Goal: Find contact information: Find contact information

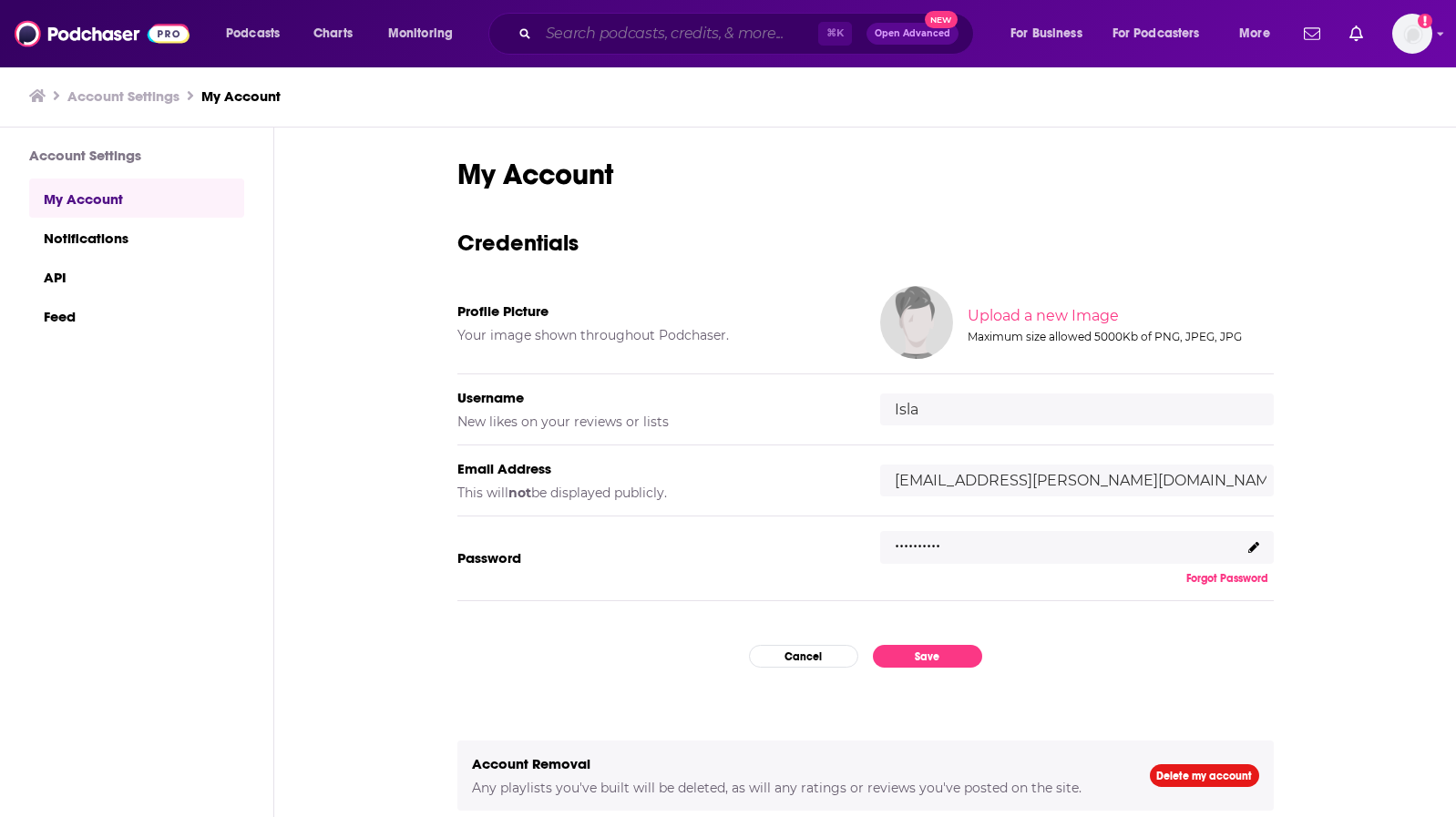
click at [621, 29] on input "Search podcasts, credits, & more..." at bounding box center [678, 34] width 280 height 29
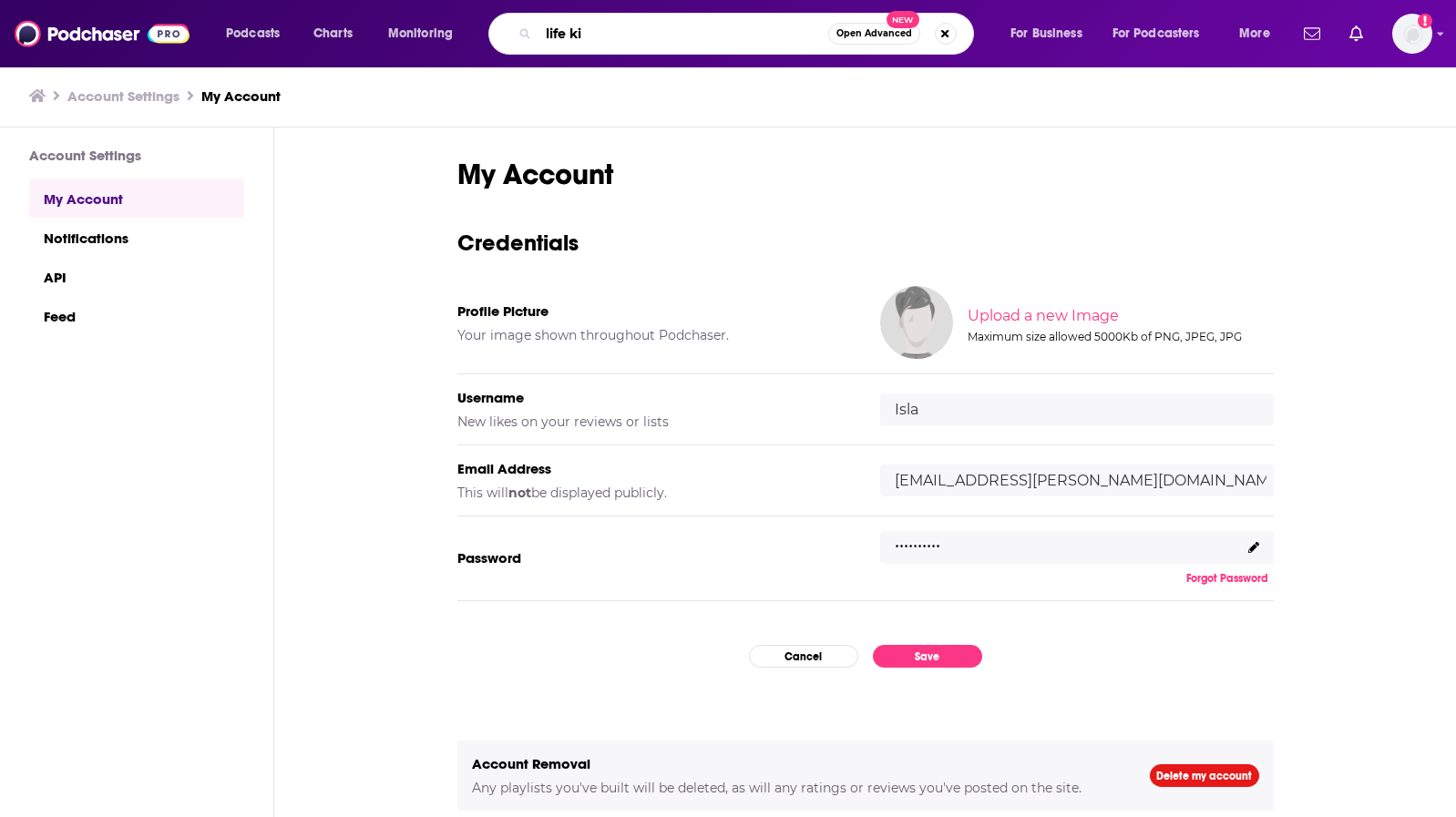
type input "life kit"
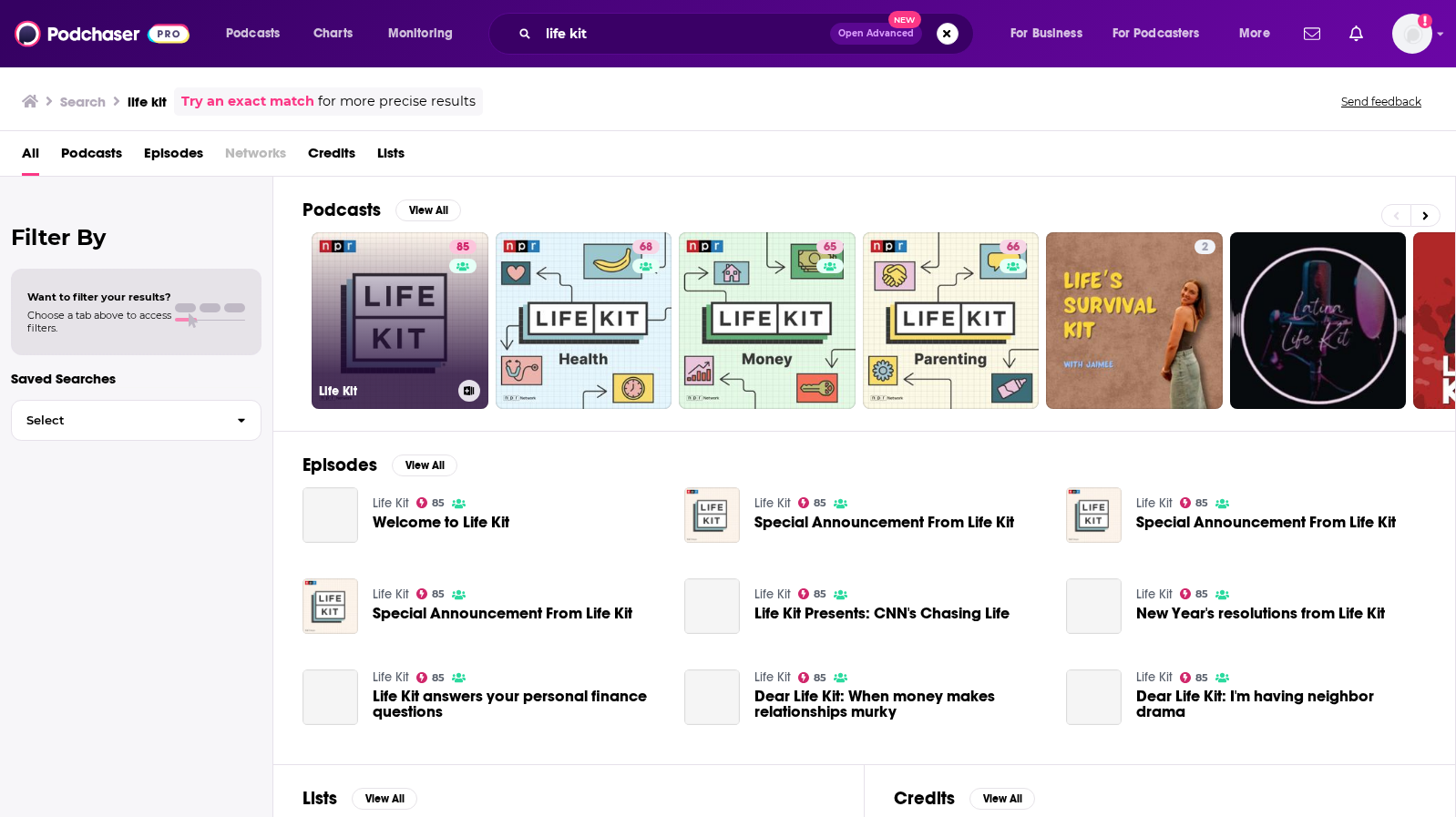
click at [383, 313] on link "85 Life Kit" at bounding box center [400, 320] width 177 height 177
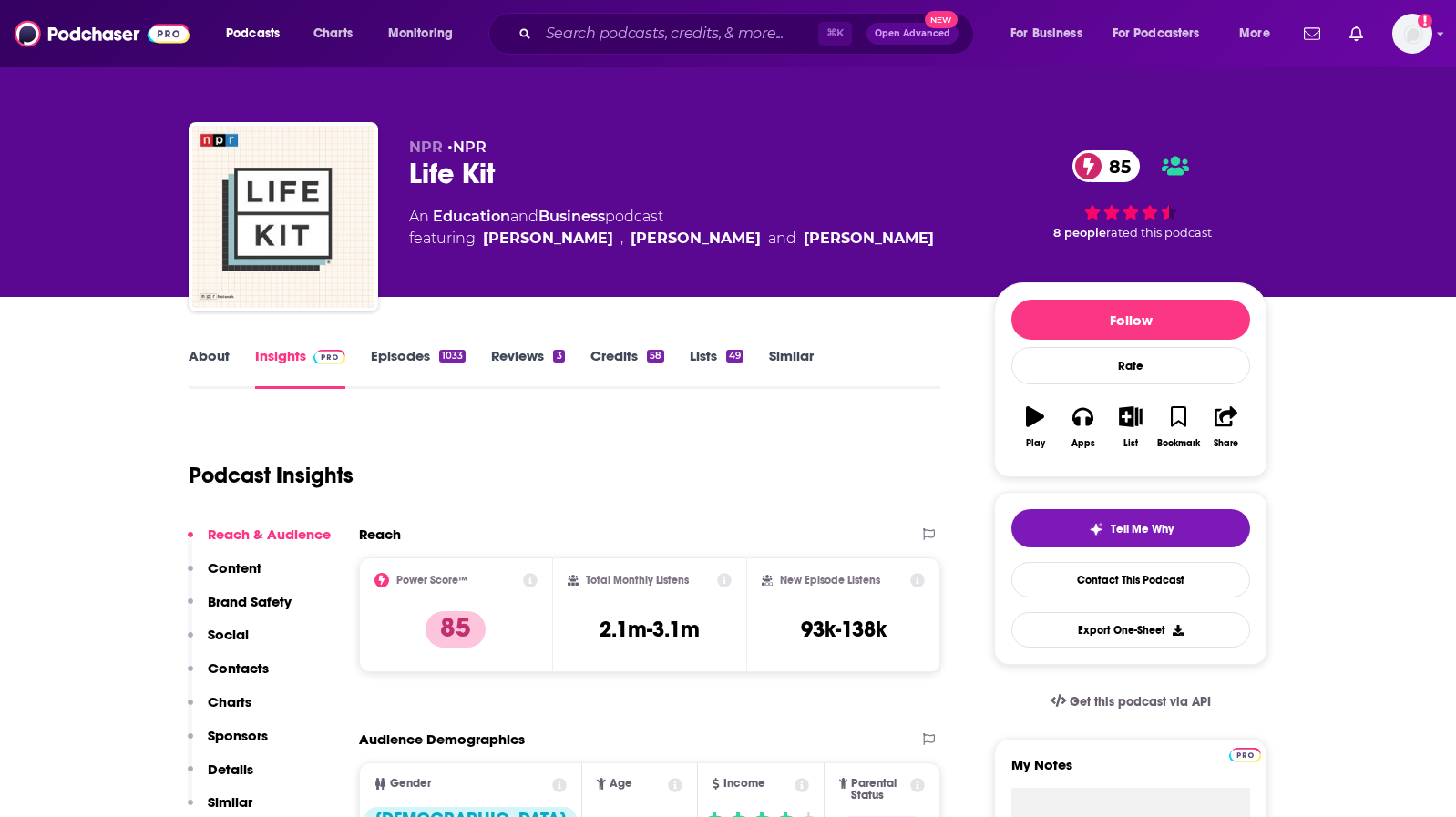
click at [208, 366] on link "About" at bounding box center [209, 367] width 41 height 42
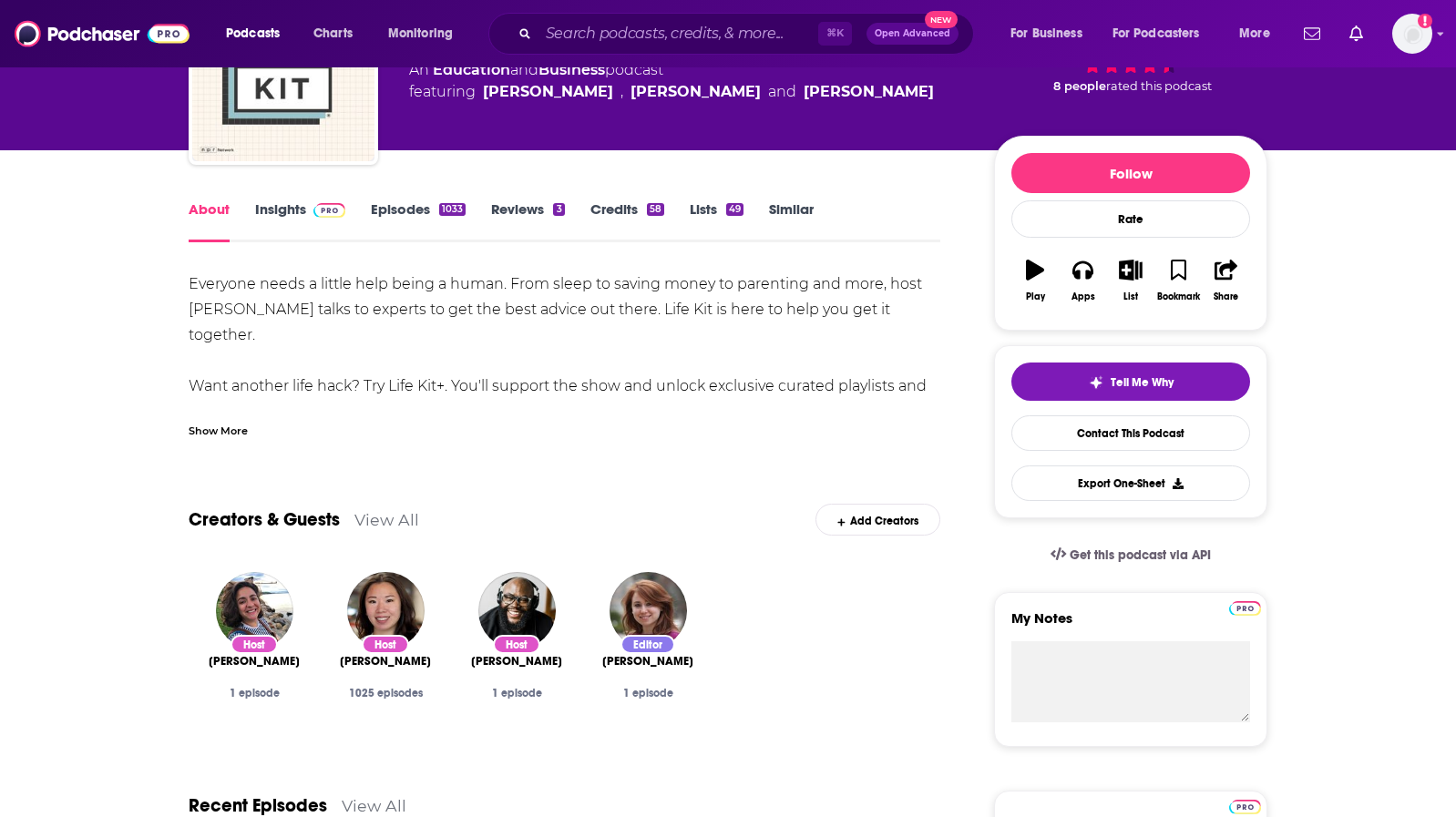
scroll to position [151, 0]
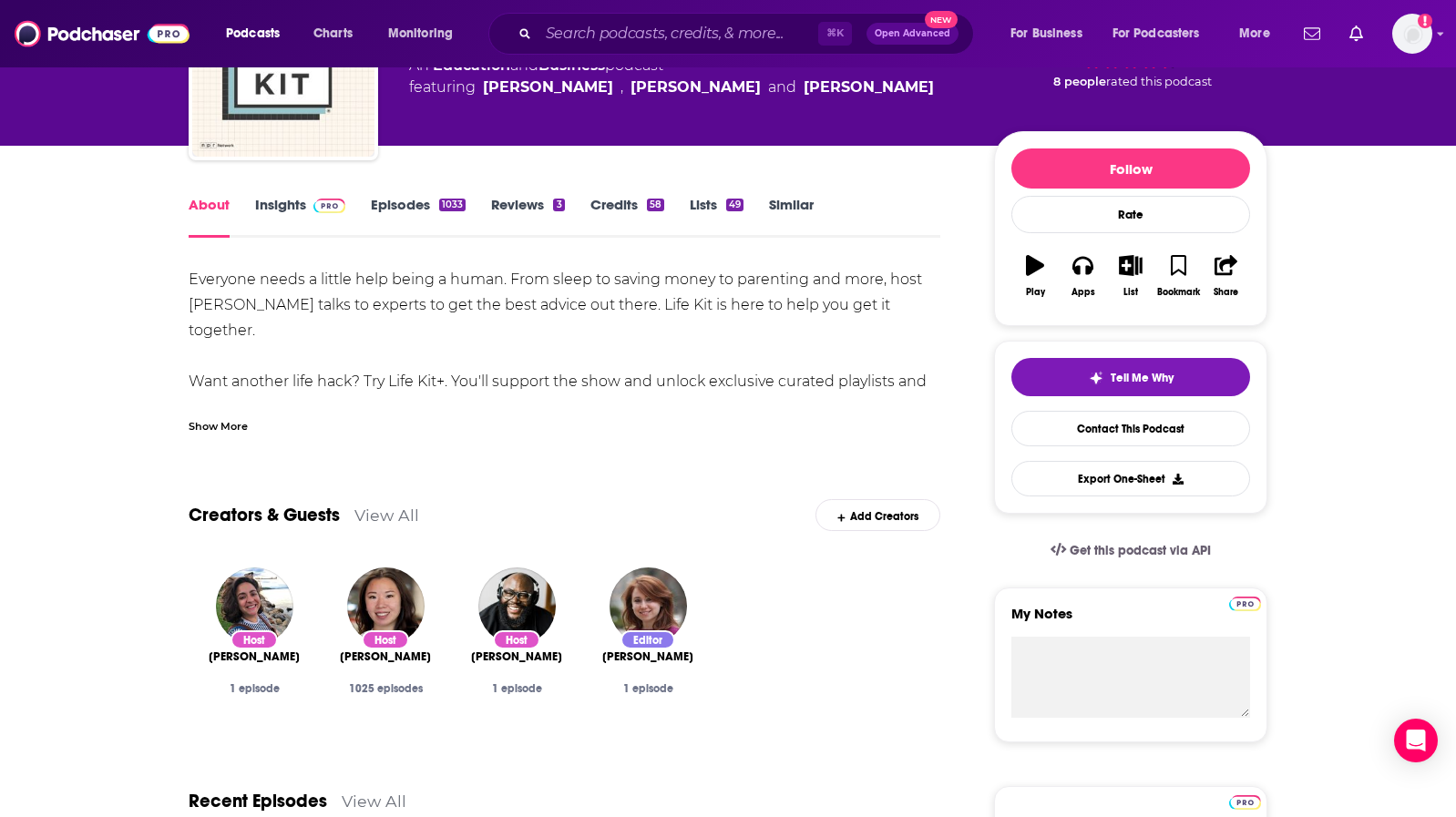
click at [298, 213] on link "Insights" at bounding box center [300, 216] width 90 height 42
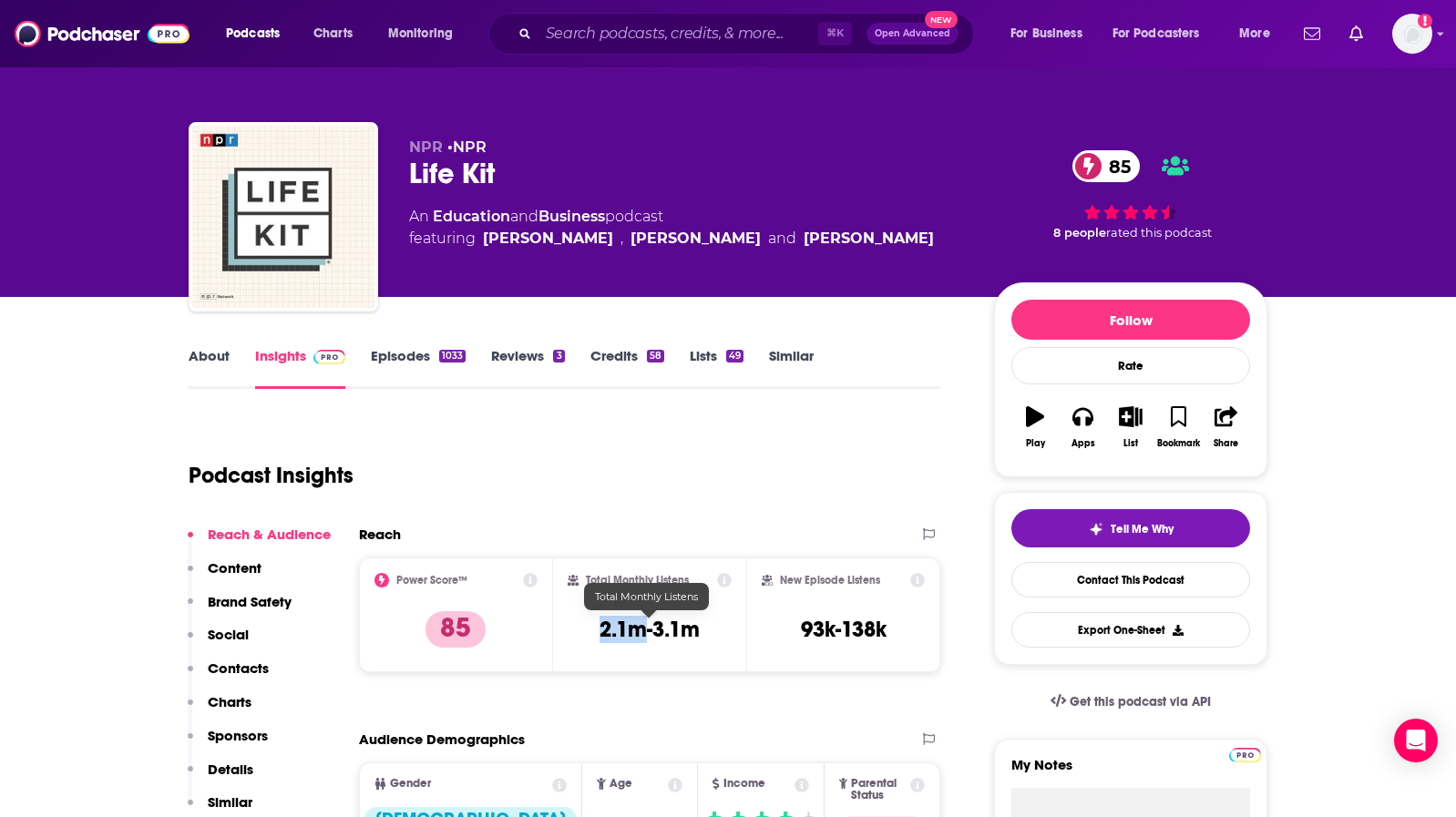
drag, startPoint x: 604, startPoint y: 619, endPoint x: 654, endPoint y: 627, distance: 50.6
click at [654, 627] on h3 "2.1m-3.1m" at bounding box center [650, 629] width 101 height 27
drag, startPoint x: 696, startPoint y: 628, endPoint x: 597, endPoint y: 629, distance: 99.0
click at [597, 629] on div "Total Monthly Listens 2.1m-3.1m" at bounding box center [650, 614] width 164 height 84
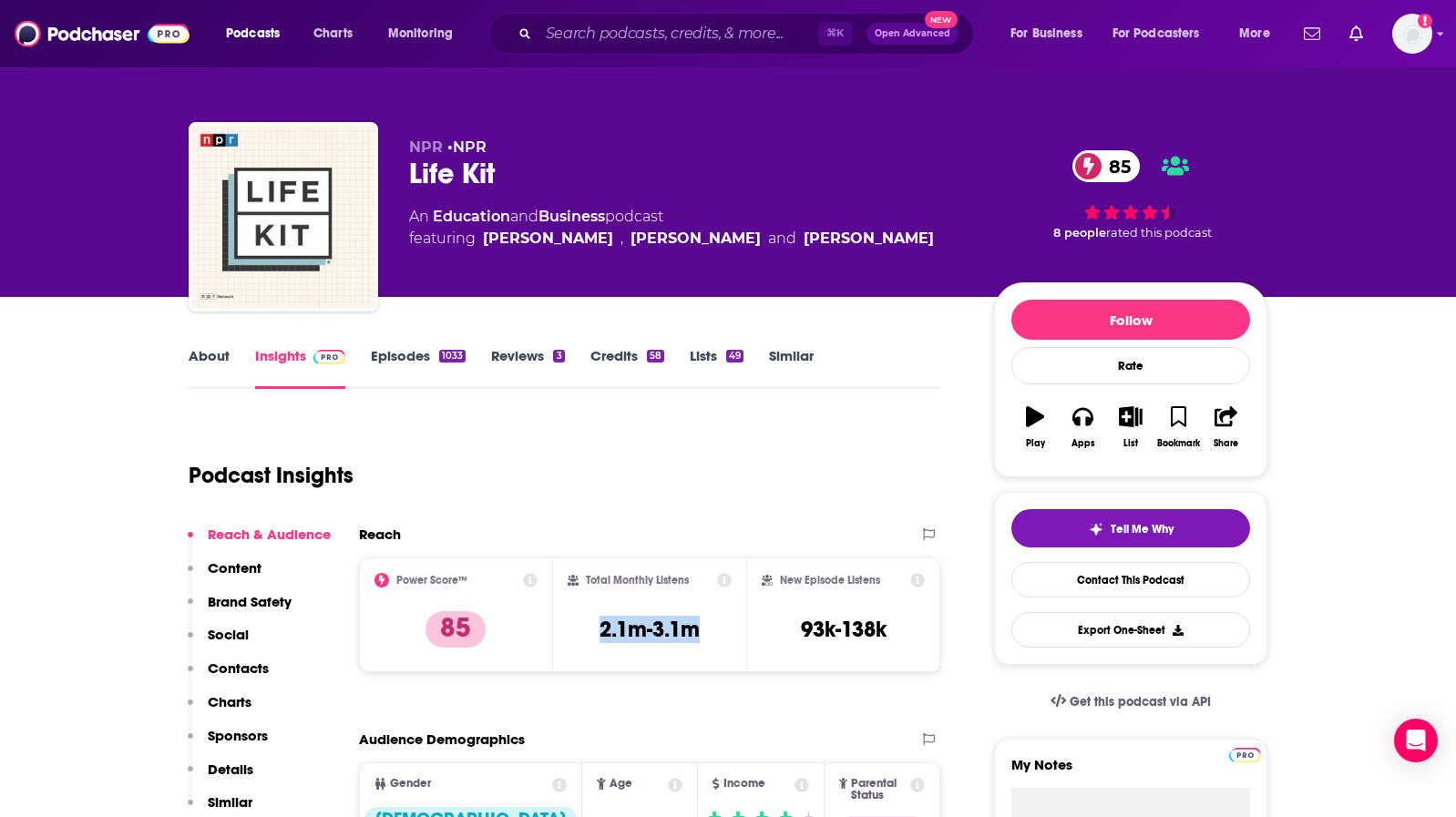
copy h3 "2.1m-3.1m"
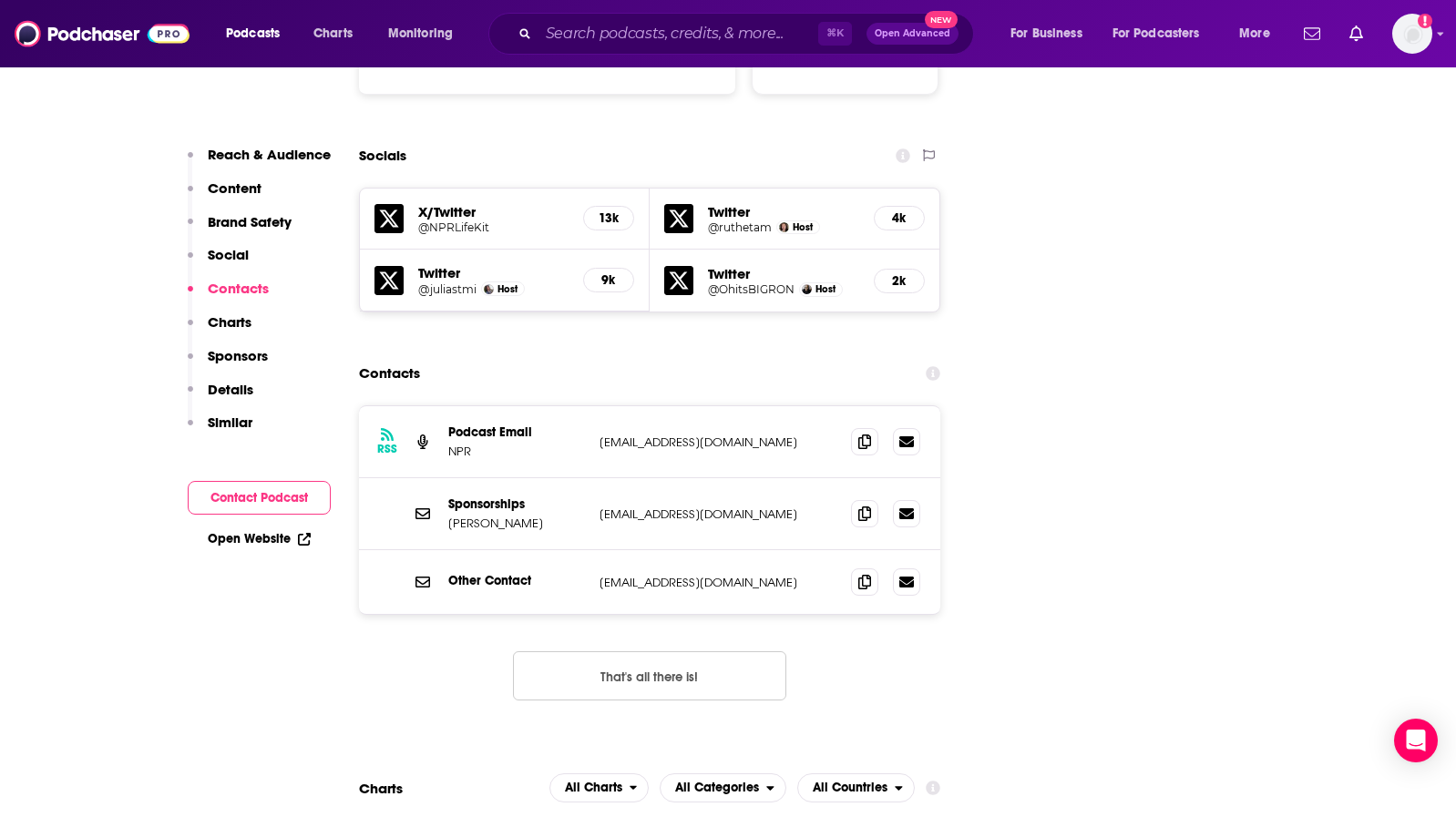
scroll to position [2031, 0]
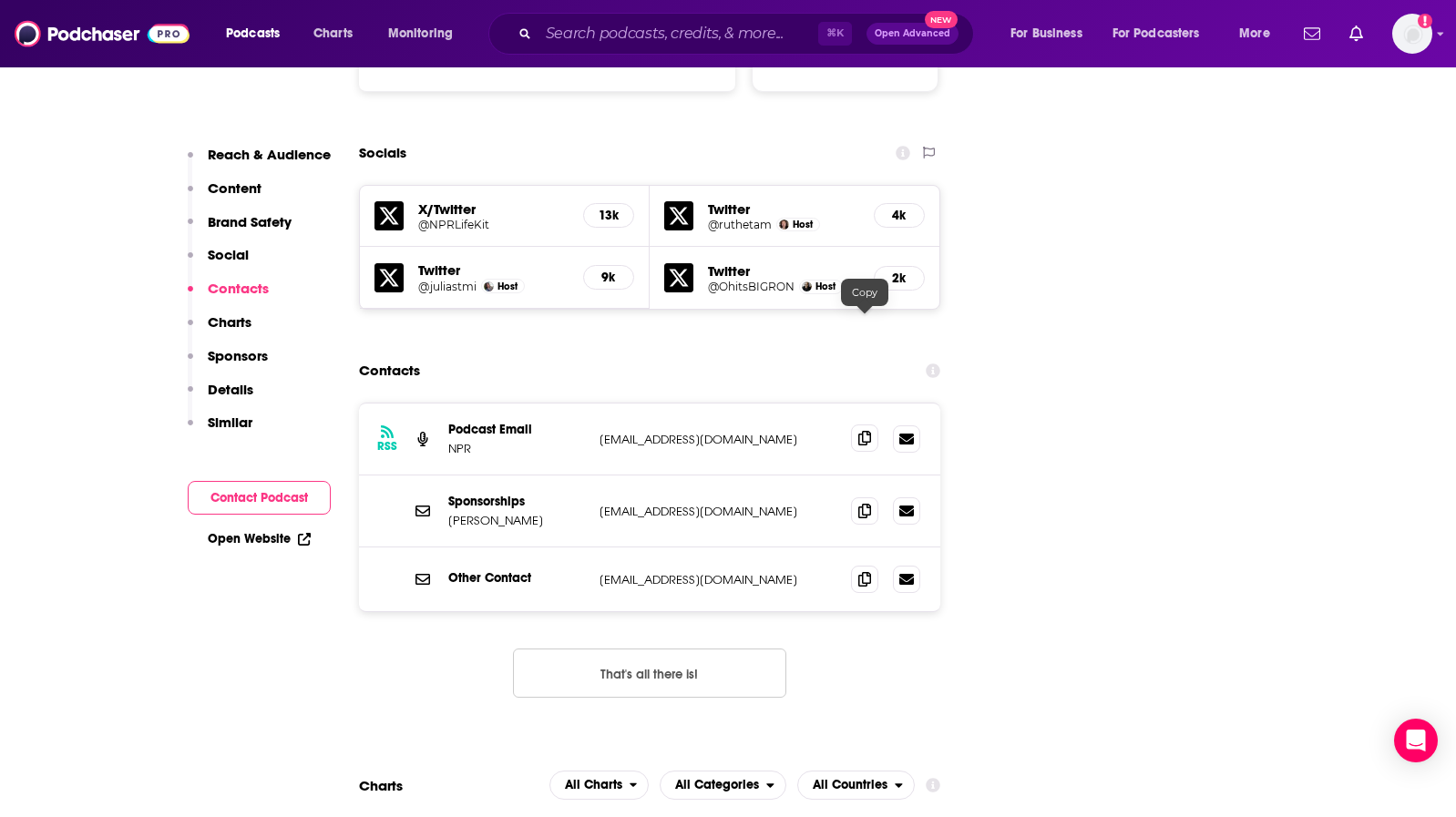
click at [871, 424] on span at bounding box center [865, 438] width 27 height 27
click at [861, 570] on icon at bounding box center [864, 577] width 13 height 15
click at [781, 571] on p "[EMAIL_ADDRESS][DOMAIN_NAME]" at bounding box center [718, 579] width 237 height 15
click at [869, 430] on icon at bounding box center [864, 437] width 13 height 15
